Goal: Transaction & Acquisition: Purchase product/service

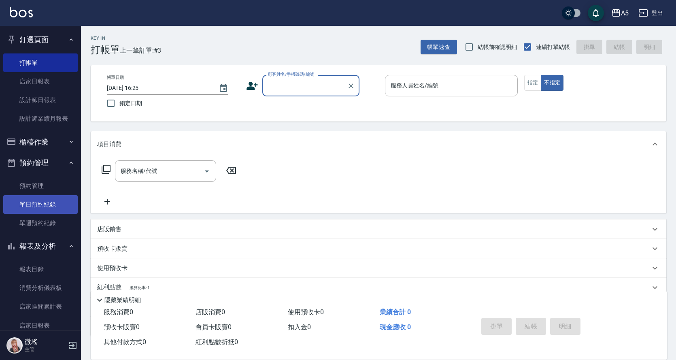
click at [38, 210] on link "單日預約紀錄" at bounding box center [40, 204] width 74 height 19
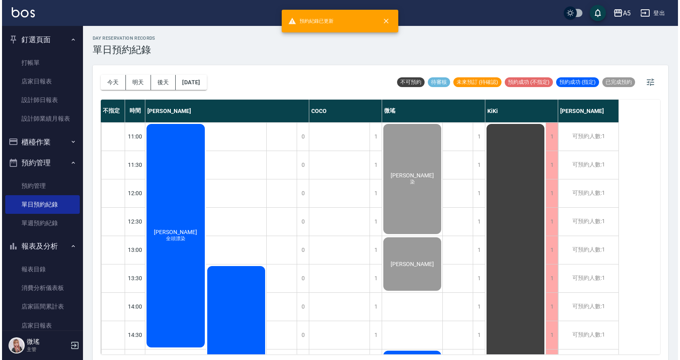
scroll to position [243, 0]
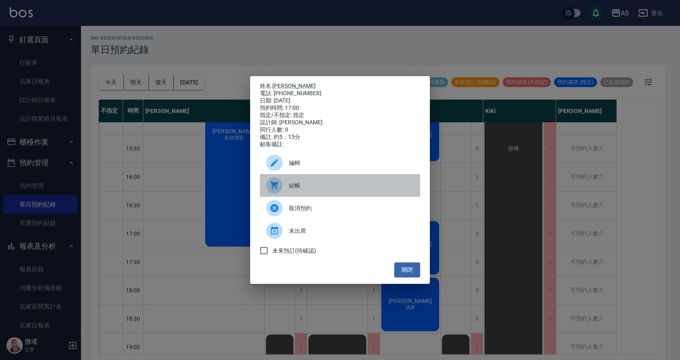
click at [352, 190] on span "結帳" at bounding box center [351, 185] width 125 height 9
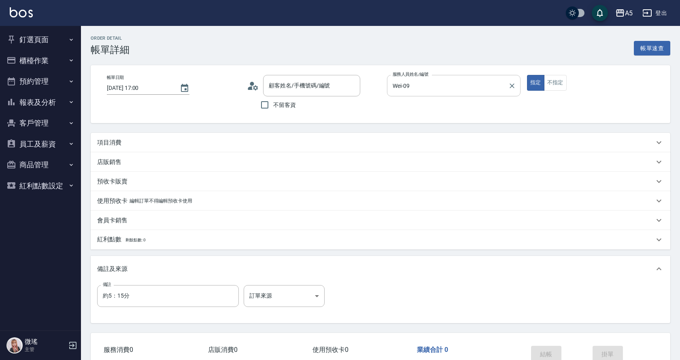
type input "2025/08/15 17:00"
type input "Wei-09"
type input "約5：15分"
type input "黃中興/0987897745/09-6"
click at [118, 142] on p "項目消費" at bounding box center [109, 142] width 24 height 9
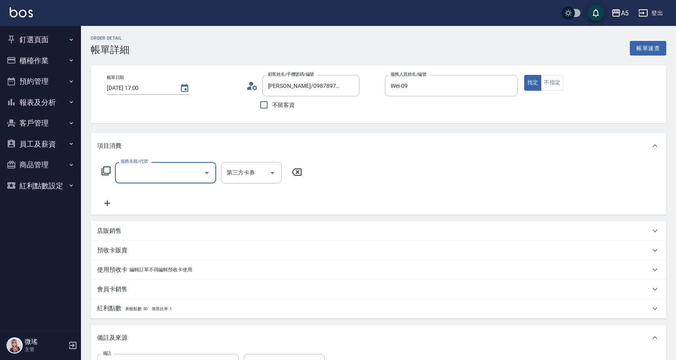
click at [142, 169] on input "服務名稱/代號" at bounding box center [160, 173] width 82 height 14
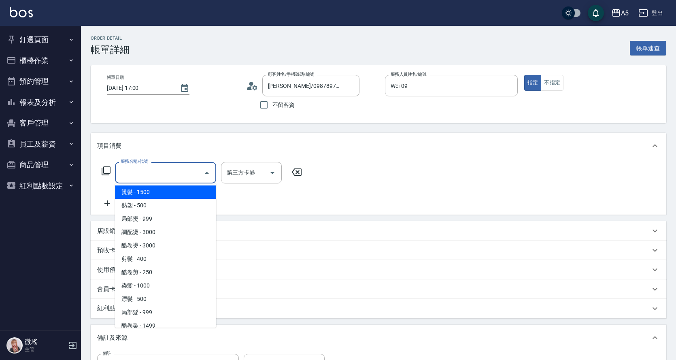
scroll to position [162, 0]
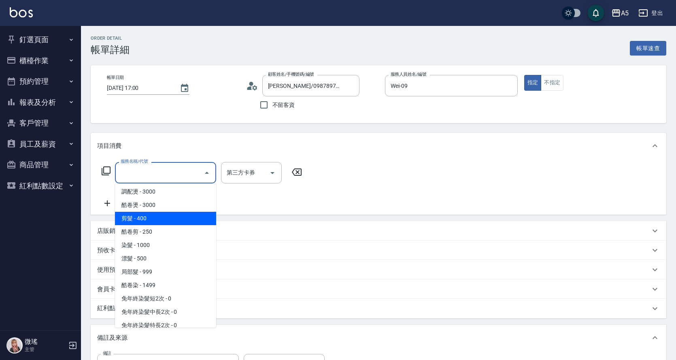
click at [179, 219] on span "剪髮 - 400" at bounding box center [165, 218] width 101 height 13
type input "40"
type input "剪髮(401)"
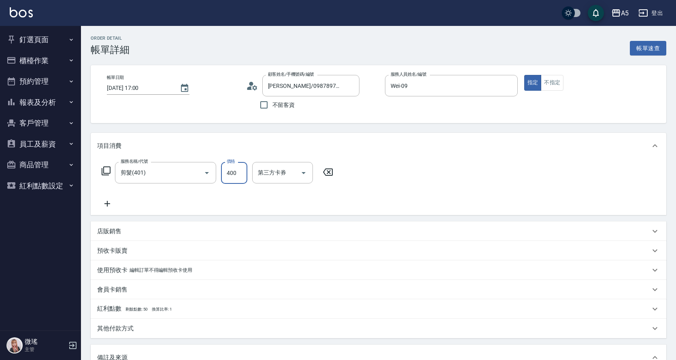
type input "0"
type input "50"
type input "500"
click at [474, 189] on div "服務名稱/代號 剪髮(401) 服務名稱/代號 價格 500 價格 第三方卡券 第三方卡券" at bounding box center [379, 187] width 576 height 56
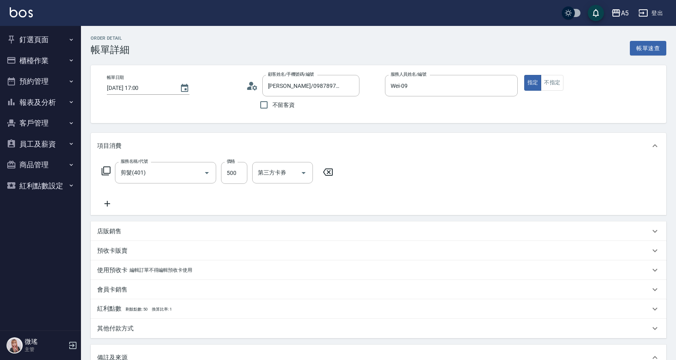
scroll to position [139, 0]
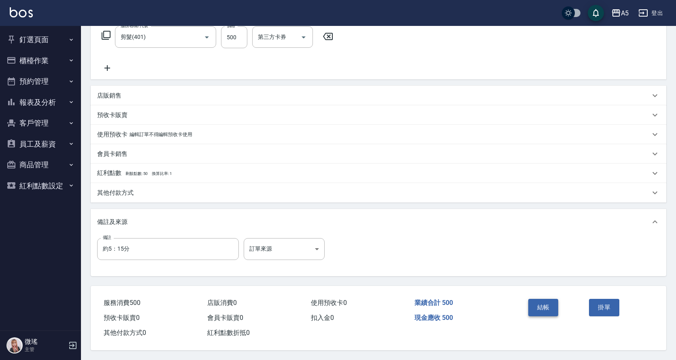
click at [541, 306] on button "結帳" at bounding box center [543, 307] width 30 height 17
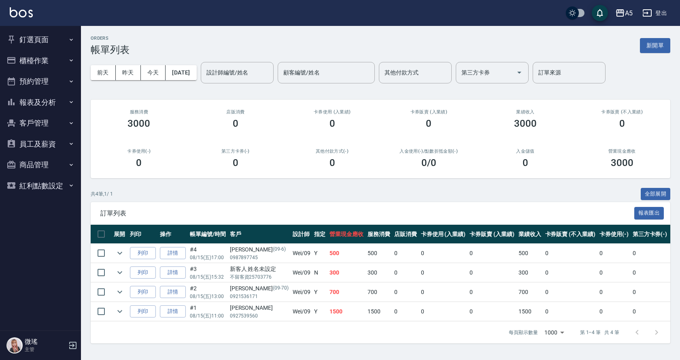
click at [38, 36] on button "釘選頁面" at bounding box center [40, 39] width 74 height 21
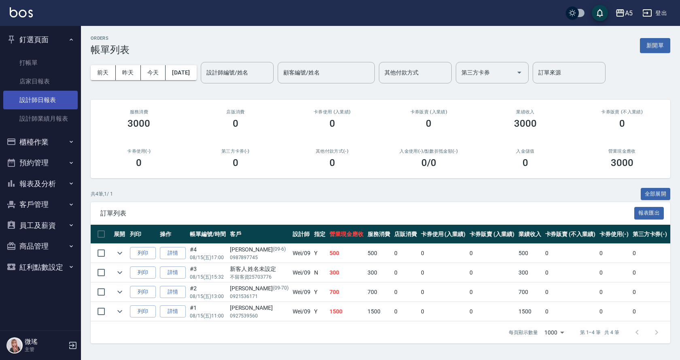
click at [39, 100] on link "設計師日報表" at bounding box center [40, 100] width 74 height 19
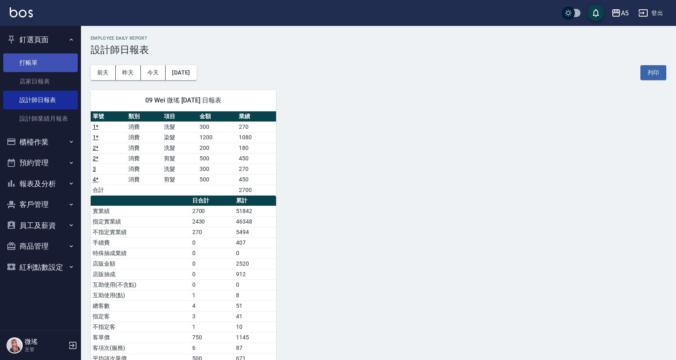
click at [36, 64] on link "打帳單" at bounding box center [40, 62] width 74 height 19
